Goal: Check status: Check status

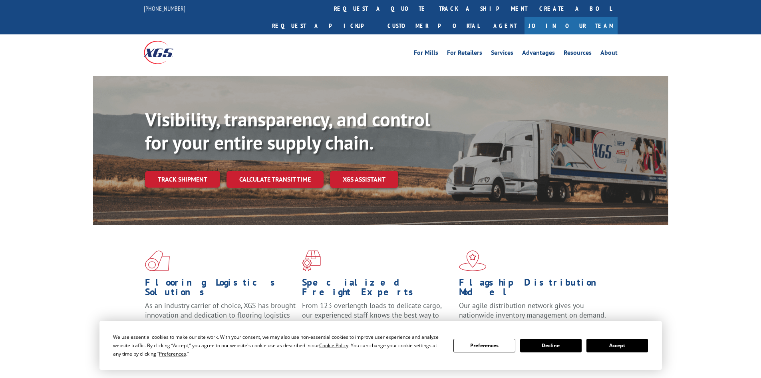
click at [633, 341] on button "Accept" at bounding box center [618, 345] width 62 height 14
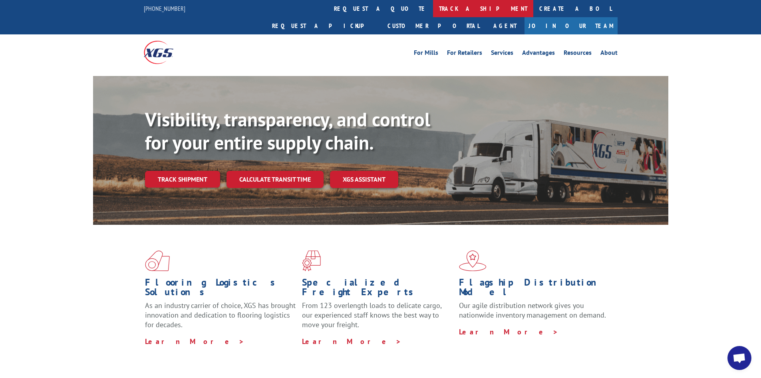
click at [433, 11] on link "track a shipment" at bounding box center [483, 8] width 100 height 17
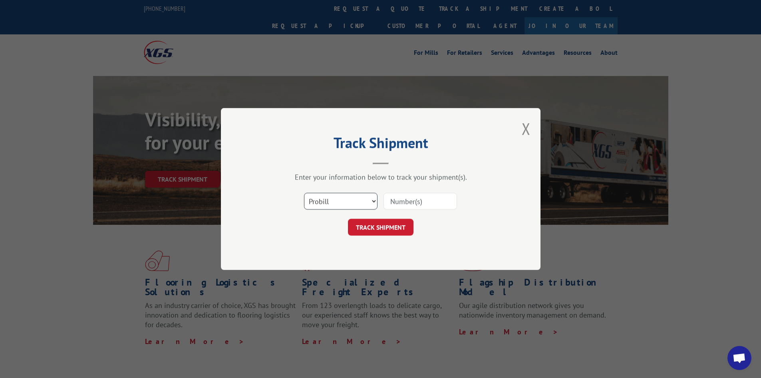
drag, startPoint x: 338, startPoint y: 203, endPoint x: 337, endPoint y: 209, distance: 5.4
click at [338, 203] on select "Select category... Probill BOL PO" at bounding box center [341, 201] width 74 height 17
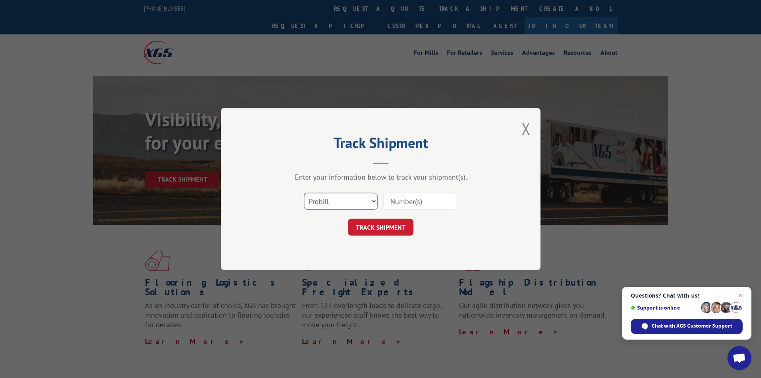
select select "bol"
click at [304, 193] on select "Select category... Probill BOL PO" at bounding box center [341, 201] width 74 height 17
click at [409, 200] on input at bounding box center [421, 201] width 74 height 17
paste input "440874"
type input "440874"
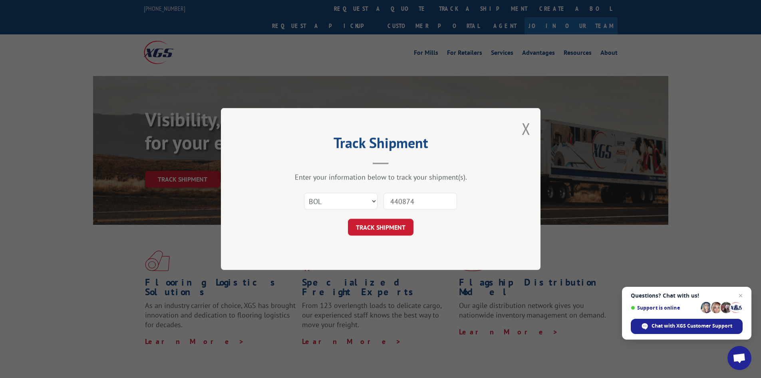
click at [348, 219] on button "TRACK SHIPMENT" at bounding box center [381, 227] width 66 height 17
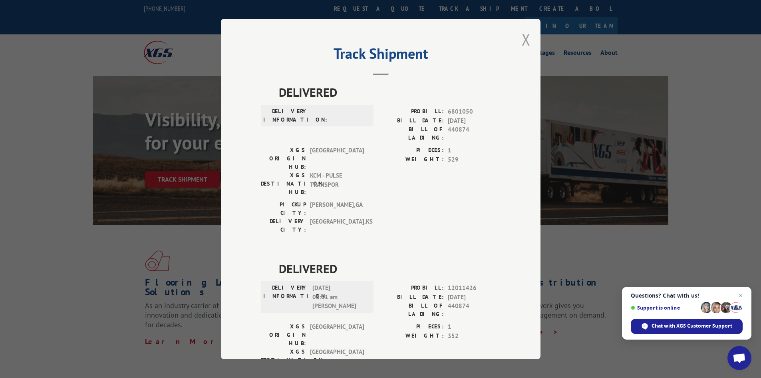
click at [522, 44] on button "Close modal" at bounding box center [526, 39] width 9 height 21
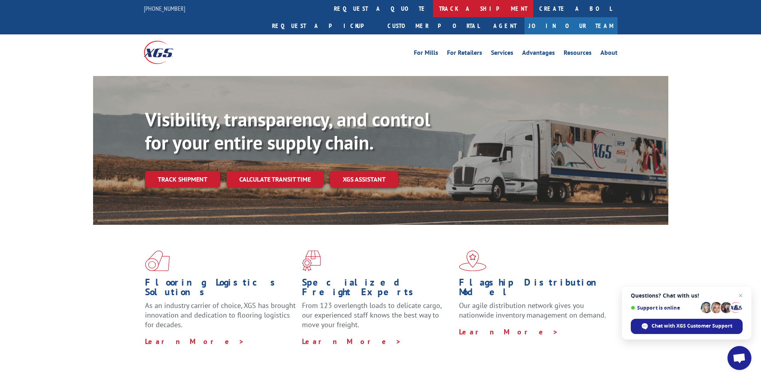
click at [433, 9] on link "track a shipment" at bounding box center [483, 8] width 100 height 17
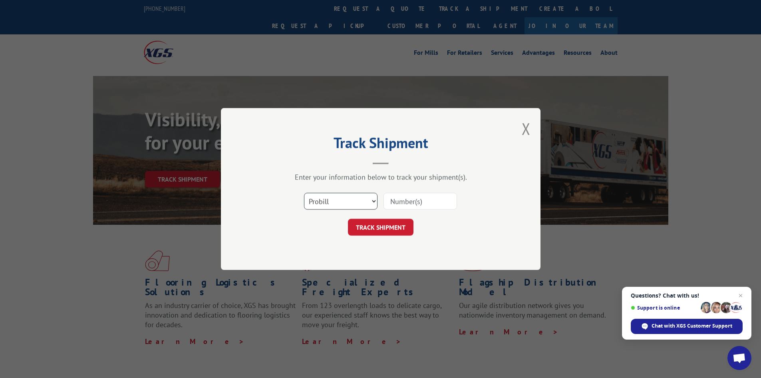
click at [340, 203] on select "Select category... Probill BOL PO" at bounding box center [341, 201] width 74 height 17
select select "bol"
click at [304, 193] on select "Select category... Probill BOL PO" at bounding box center [341, 201] width 74 height 17
click at [404, 199] on input at bounding box center [421, 201] width 74 height 17
paste input "5996114"
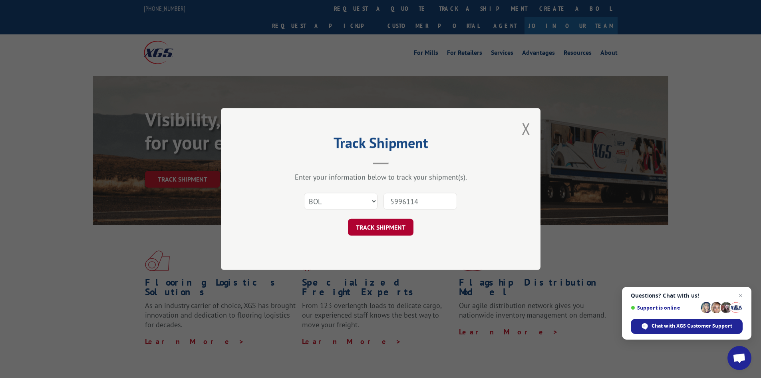
type input "5996114"
click at [380, 232] on button "TRACK SHIPMENT" at bounding box center [381, 227] width 66 height 17
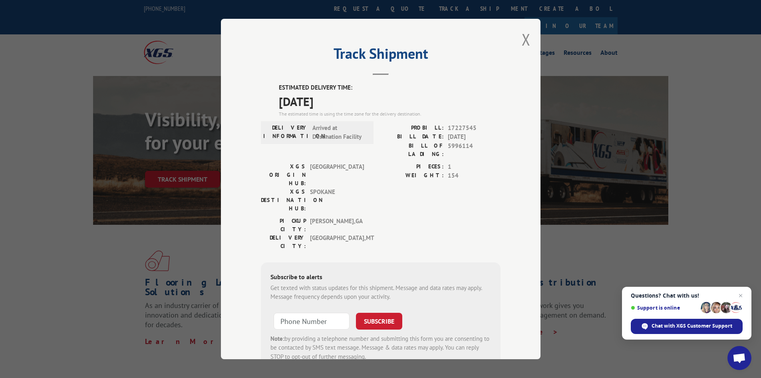
click at [529, 39] on div "Track Shipment ESTIMATED DELIVERY TIME: [DATE] The estimated time is using the …" at bounding box center [381, 189] width 320 height 340
click at [516, 41] on div "Track Shipment ESTIMATED DELIVERY TIME: [DATE] The estimated time is using the …" at bounding box center [381, 189] width 320 height 340
click at [527, 41] on button "Close modal" at bounding box center [526, 39] width 9 height 21
